Goal: Information Seeking & Learning: Check status

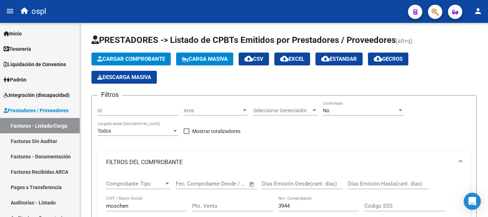
scroll to position [143, 0]
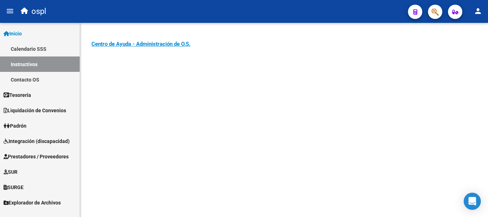
click at [30, 156] on span "Prestadores / Proveedores" at bounding box center [36, 157] width 65 height 8
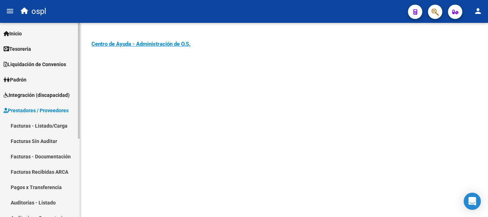
click at [47, 125] on link "Facturas - Listado/Carga" at bounding box center [40, 125] width 80 height 15
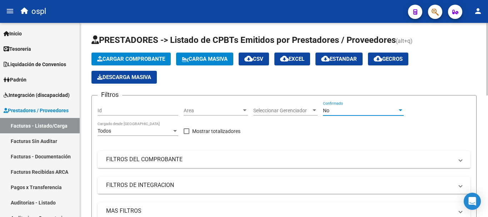
click at [341, 109] on div "No" at bounding box center [360, 111] width 74 height 6
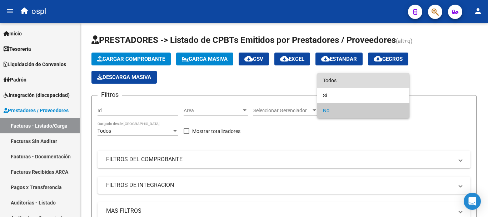
drag, startPoint x: 334, startPoint y: 81, endPoint x: 222, endPoint y: 138, distance: 125.9
click at [334, 81] on span "Todos" at bounding box center [363, 80] width 81 height 15
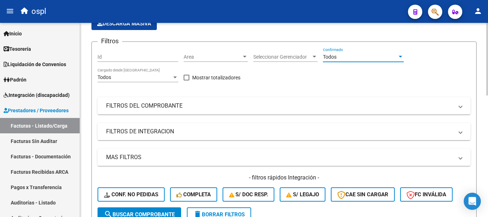
scroll to position [71, 0]
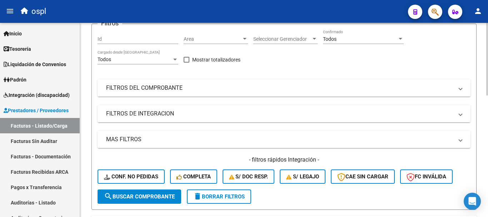
click at [140, 113] on mat-panel-title "FILTROS DE INTEGRACION" at bounding box center [279, 114] width 347 height 8
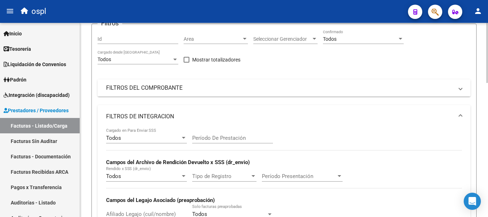
click at [130, 89] on mat-panel-title "FILTROS DEL COMPROBANTE" at bounding box center [279, 88] width 347 height 8
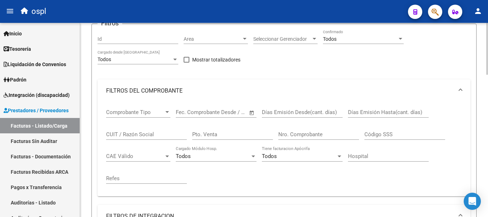
click at [134, 135] on input "CUIT / Razón Social" at bounding box center [146, 134] width 81 height 6
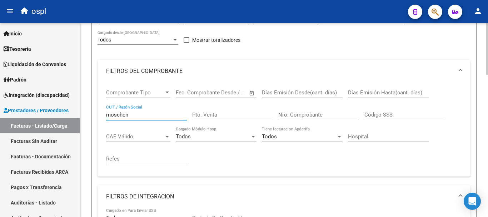
scroll to position [107, 0]
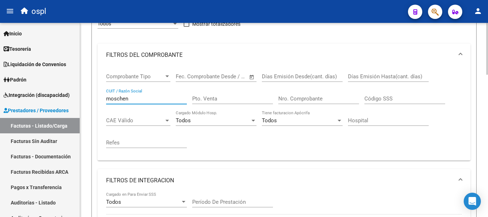
type input "moschen"
click at [289, 99] on input "Nro. Comprobante" at bounding box center [318, 98] width 81 height 6
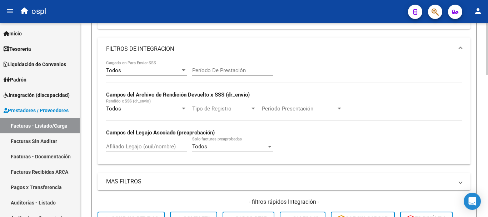
scroll to position [357, 0]
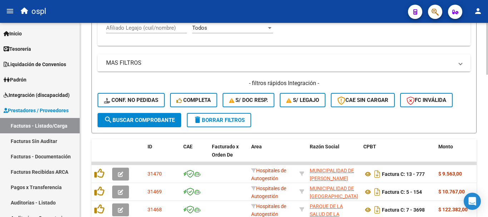
type input "4007"
click at [144, 120] on span "search Buscar Comprobante" at bounding box center [139, 120] width 71 height 6
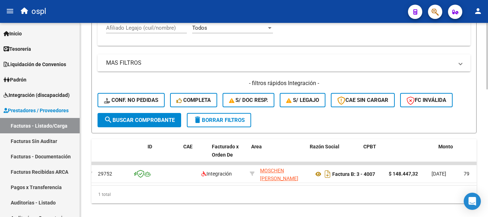
scroll to position [0, 0]
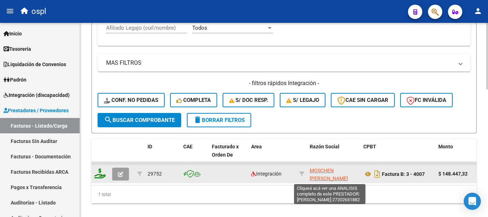
click at [332, 171] on span "MOSCHEN SONIA MARIA SUSANA" at bounding box center [329, 175] width 38 height 14
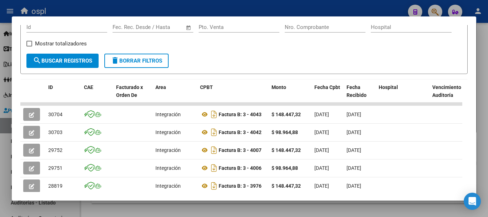
scroll to position [143, 0]
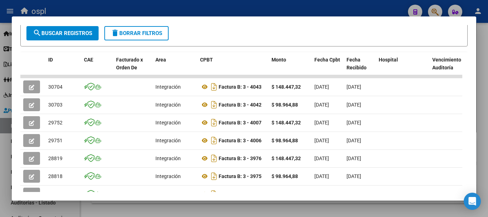
click at [116, 8] on div at bounding box center [244, 108] width 488 height 217
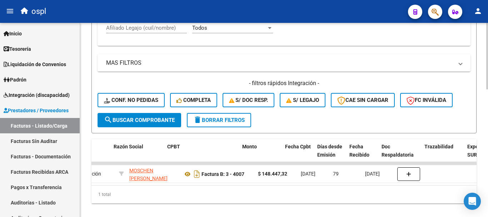
scroll to position [0, 166]
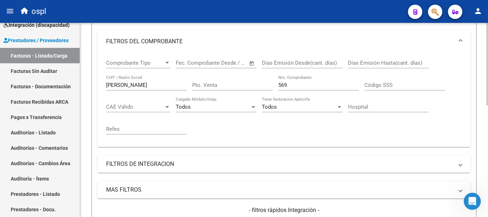
scroll to position [120, 0]
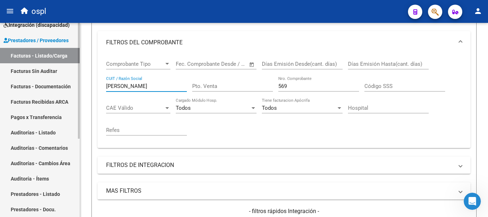
drag, startPoint x: 140, startPoint y: 85, endPoint x: 19, endPoint y: 69, distance: 121.8
click at [19, 69] on mat-sidenav-container "Firma Express Inicio Calendario SSS Instructivos Contacto OS Tesorería Extracto…" at bounding box center [244, 120] width 488 height 194
type input "moschen"
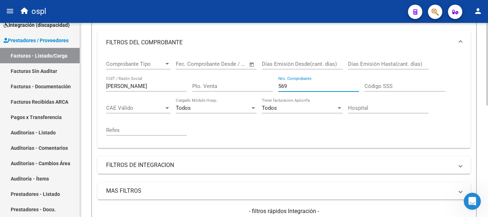
drag, startPoint x: 294, startPoint y: 89, endPoint x: 251, endPoint y: 86, distance: 43.0
click at [252, 87] on div "Comprobante Tipo Comprobante Tipo Fecha inicio – Fecha fin Fec. Comprobante Des…" at bounding box center [284, 98] width 356 height 88
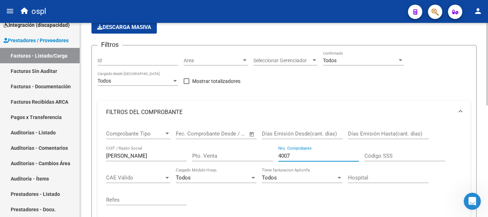
scroll to position [227, 0]
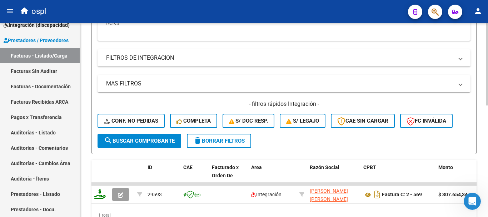
type input "4007"
click at [137, 136] on button "search Buscar Comprobante" at bounding box center [140, 141] width 84 height 14
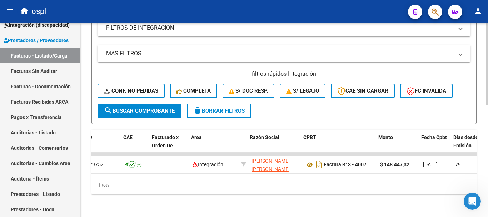
scroll to position [0, 64]
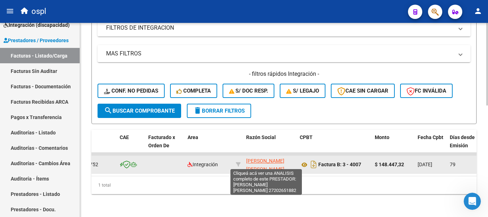
click at [260, 158] on span "MOSCHEN SONIA MARIA SUSANA" at bounding box center [265, 165] width 38 height 14
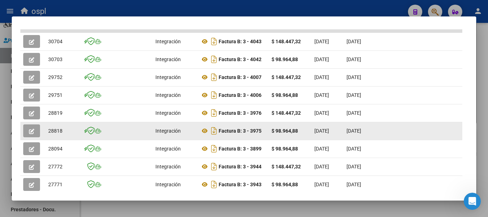
scroll to position [143, 0]
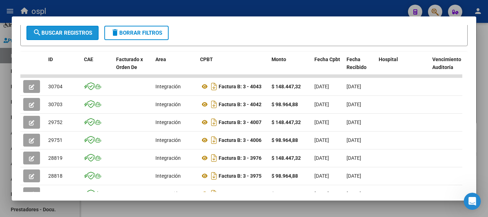
click at [53, 36] on span "search Buscar Registros" at bounding box center [62, 33] width 59 height 6
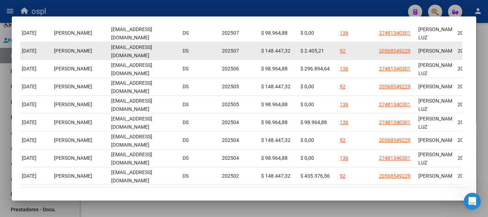
scroll to position [179, 0]
